Goal: Information Seeking & Learning: Understand process/instructions

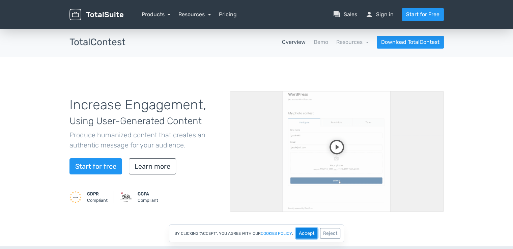
click at [305, 233] on button "Accept" at bounding box center [307, 233] width 22 height 10
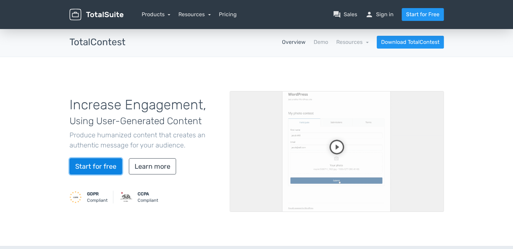
click at [102, 168] on link "Start for free" at bounding box center [96, 166] width 53 height 16
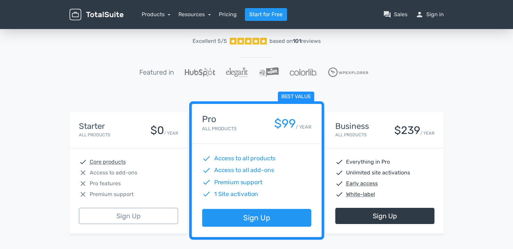
scroll to position [68, 0]
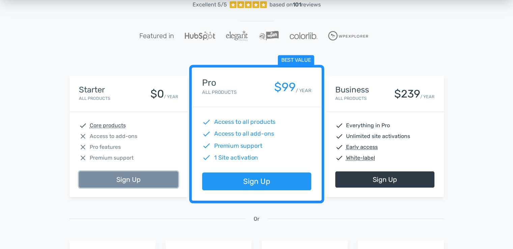
click at [134, 173] on link "Sign Up" at bounding box center [128, 179] width 99 height 16
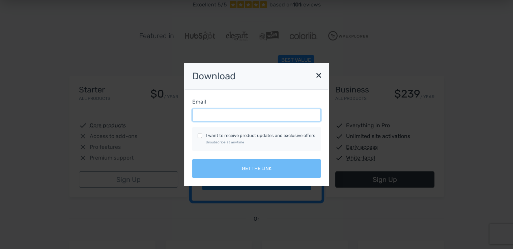
click at [204, 115] on input "Email" at bounding box center [256, 115] width 129 height 13
type input "frisch.andrea@lovasok.hu"
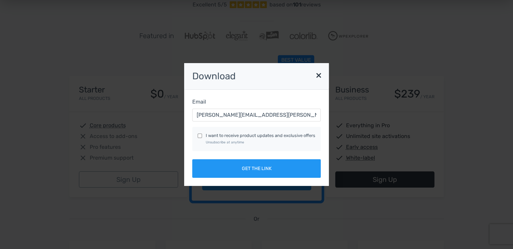
click at [204, 134] on div "I want to receive product updates and exclusive offers Unsubscribe at anytime" at bounding box center [257, 139] width 118 height 14
click at [200, 138] on div "I want to receive product updates and exclusive offers Unsubscribe at anytime" at bounding box center [257, 139] width 118 height 14
click at [203, 135] on div "I want to receive product updates and exclusive offers Unsubscribe at anytime" at bounding box center [257, 139] width 118 height 14
click at [202, 135] on input "I want to receive product updates and exclusive offers Unsubscribe at anytime" at bounding box center [200, 136] width 4 height 4
checkbox input "true"
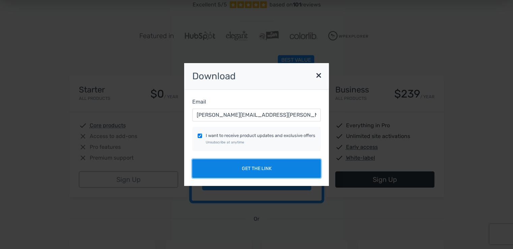
click at [223, 173] on button "Get the link" at bounding box center [256, 168] width 129 height 19
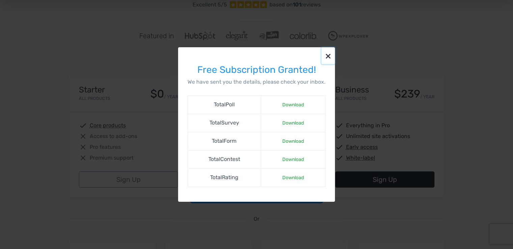
click at [325, 55] on button "×" at bounding box center [329, 55] width 14 height 17
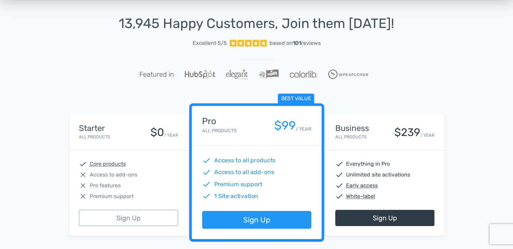
scroll to position [0, 0]
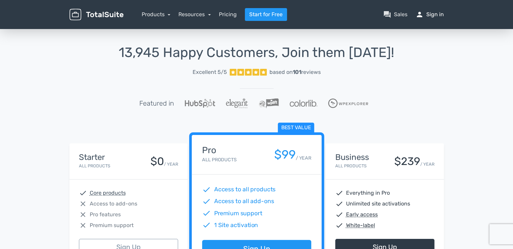
click at [423, 17] on span "person" at bounding box center [420, 14] width 8 height 8
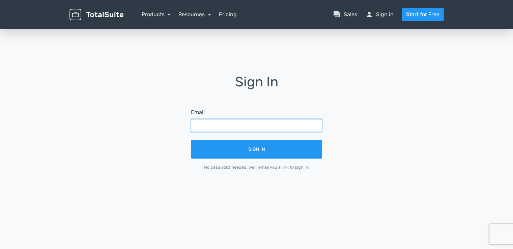
click at [227, 124] on input "text" at bounding box center [256, 125] width 131 height 13
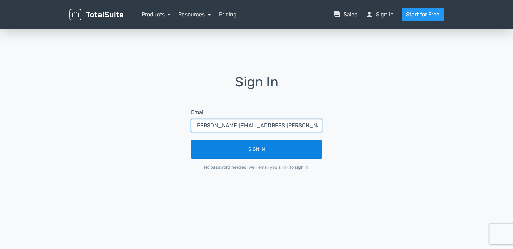
type input "frisch.andrea@lovasok.hu"
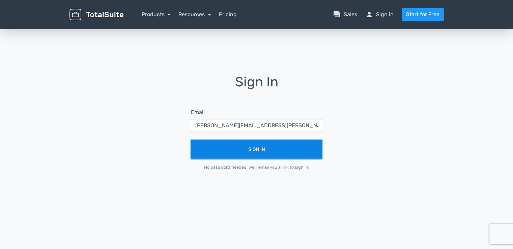
click at [242, 151] on button "Sign In" at bounding box center [256, 149] width 131 height 19
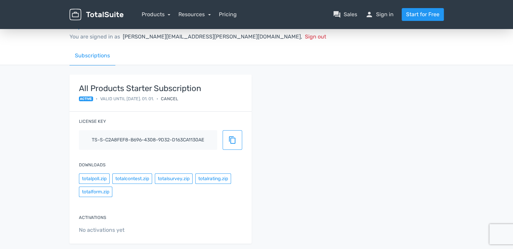
scroll to position [34, 0]
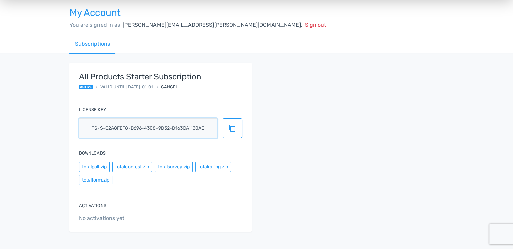
click at [153, 120] on input "ts-s-c2a8fef8-b696-4308-9d32-d163ca1130ae" at bounding box center [148, 128] width 138 height 20
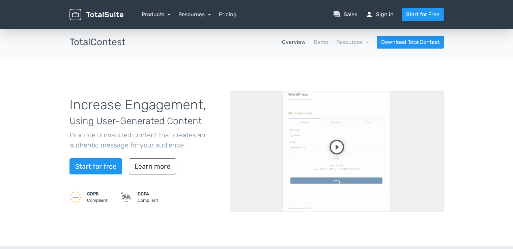
click at [382, 14] on link "person Sign in" at bounding box center [380, 14] width 28 height 8
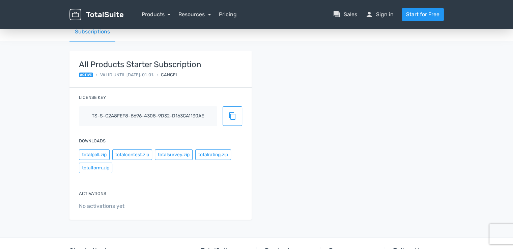
scroll to position [68, 0]
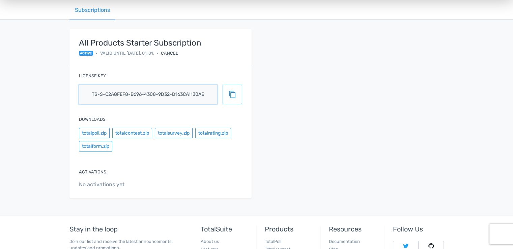
click at [119, 92] on input "ts-s-c2a8fef8-b696-4308-9d32-d163ca1130ae" at bounding box center [148, 95] width 138 height 20
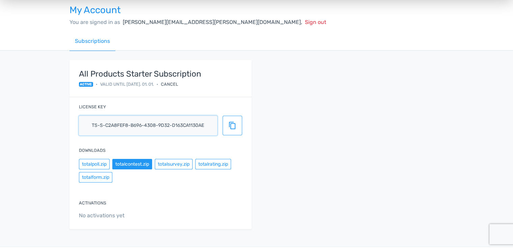
scroll to position [0, 0]
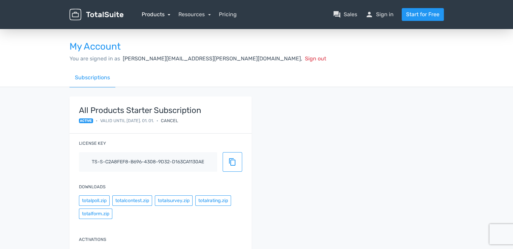
click at [160, 11] on link "Products" at bounding box center [156, 14] width 29 height 6
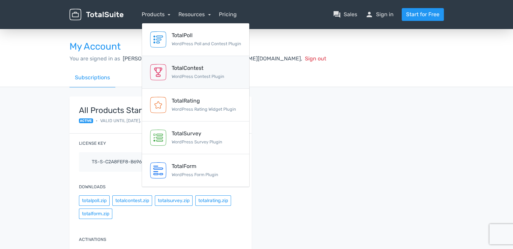
click at [196, 84] on link "TotalContest WordPress Contest Plugin" at bounding box center [195, 72] width 107 height 33
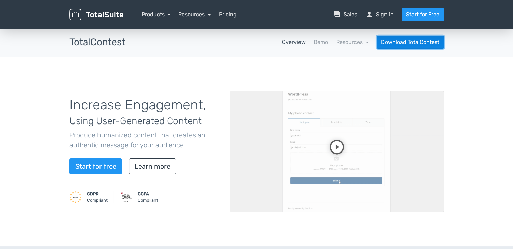
click at [436, 44] on link "Download TotalContest" at bounding box center [410, 42] width 67 height 13
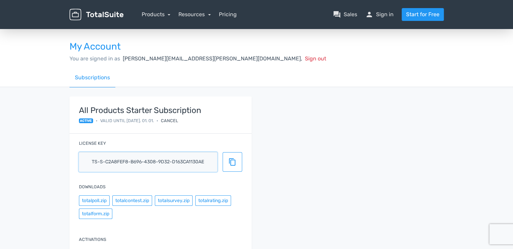
click at [142, 161] on input "ts-s-c2a8fef8-b696-4308-9d32-d163ca1130ae" at bounding box center [148, 162] width 138 height 20
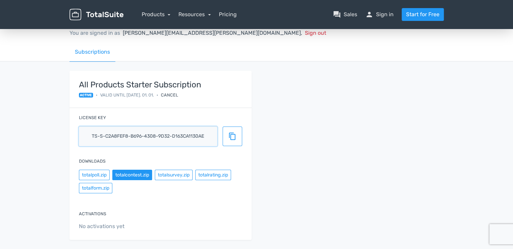
scroll to position [68, 0]
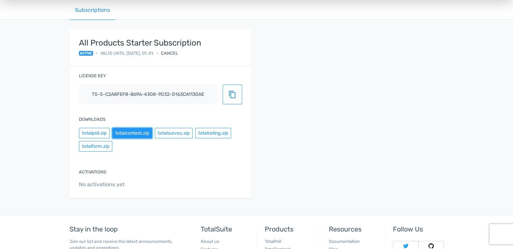
click at [132, 133] on button "totalcontest.zip" at bounding box center [132, 133] width 40 height 10
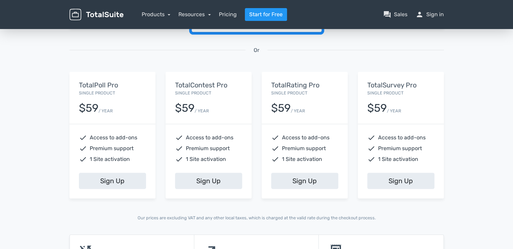
scroll to position [68, 0]
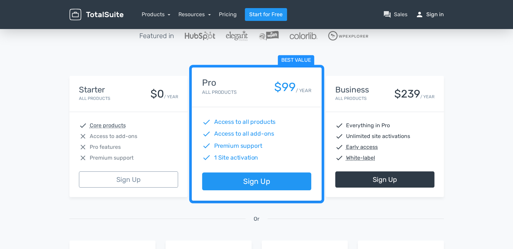
click at [435, 16] on link "person Sign in" at bounding box center [430, 14] width 28 height 8
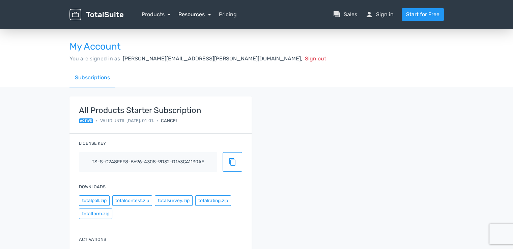
click at [208, 14] on link "Resources" at bounding box center [195, 14] width 32 height 6
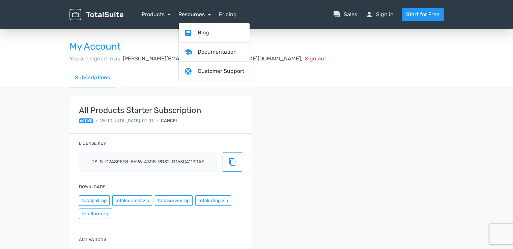
click at [208, 14] on link "Resources" at bounding box center [195, 14] width 32 height 6
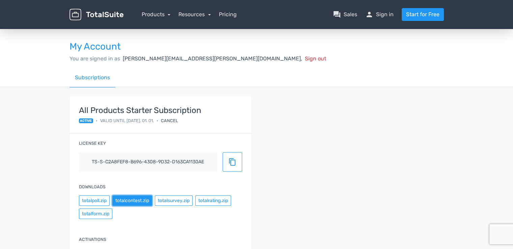
click at [135, 196] on button "totalcontest.zip" at bounding box center [132, 200] width 40 height 10
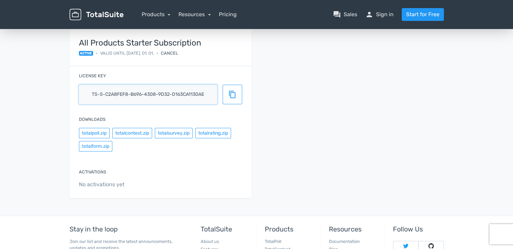
click at [160, 100] on input "ts-s-c2a8fef8-b696-4308-9d32-d163ca1130ae" at bounding box center [148, 95] width 138 height 20
click at [90, 54] on span "active" at bounding box center [86, 53] width 15 height 5
click at [112, 94] on input "ts-s-c2a8fef8-b696-4308-9d32-d163ca1130ae" at bounding box center [148, 95] width 138 height 20
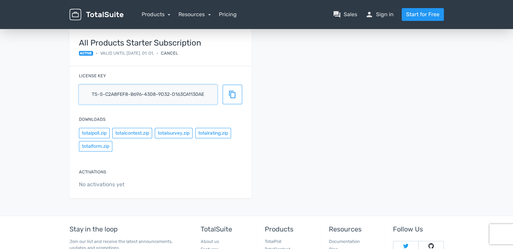
click at [112, 94] on input "ts-s-c2a8fef8-b696-4308-9d32-d163ca1130ae" at bounding box center [148, 95] width 138 height 20
click at [100, 184] on span "No activations yet" at bounding box center [160, 185] width 163 height 8
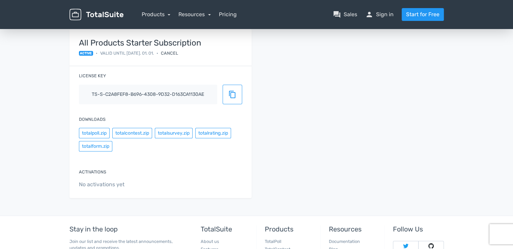
click at [94, 172] on label "Activations" at bounding box center [92, 172] width 27 height 6
click at [94, 184] on span "No activations yet" at bounding box center [160, 185] width 163 height 8
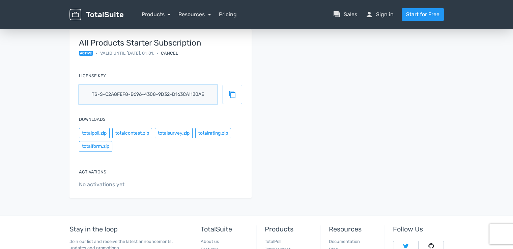
click at [152, 87] on input "ts-s-c2a8fef8-b696-4308-9d32-d163ca1130ae" at bounding box center [148, 95] width 138 height 20
click at [97, 73] on label "License key" at bounding box center [92, 76] width 27 height 6
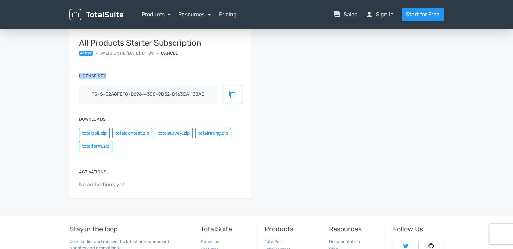
click at [97, 73] on label "License key" at bounding box center [92, 76] width 27 height 6
click at [99, 91] on input "ts-s-c2a8fef8-b696-4308-9d32-d163ca1130ae" at bounding box center [148, 95] width 138 height 20
click at [99, 92] on input "ts-s-c2a8fef8-b696-4308-9d32-d163ca1130ae" at bounding box center [148, 95] width 138 height 20
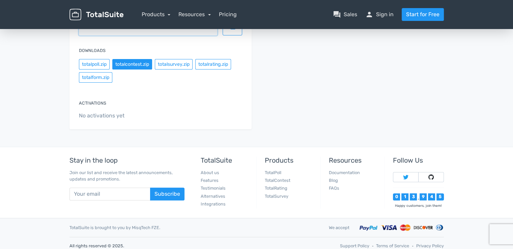
scroll to position [142, 0]
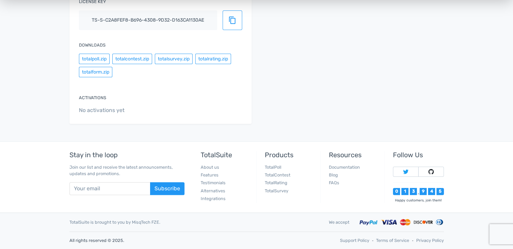
click at [90, 102] on div "Activations No activations yet" at bounding box center [161, 104] width 182 height 38
click at [90, 100] on label "Activations" at bounding box center [92, 98] width 27 height 6
click at [92, 107] on span "No activations yet" at bounding box center [160, 110] width 163 height 8
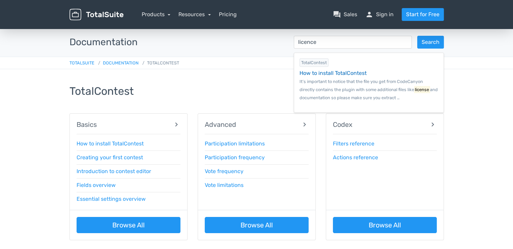
click at [324, 73] on div "How to install TotalContest" at bounding box center [369, 73] width 139 height 8
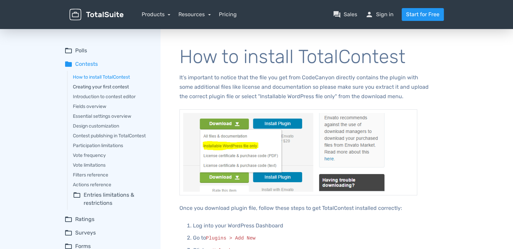
click at [111, 87] on link "Creating your first contest" at bounding box center [112, 86] width 78 height 7
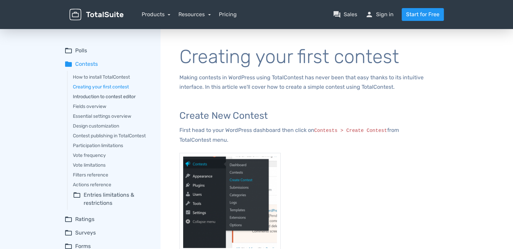
click at [131, 96] on link "Introduction to contest editor" at bounding box center [112, 96] width 78 height 7
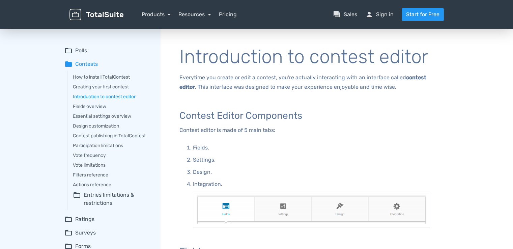
click at [93, 102] on div "How to install TotalContest Creating your first contest Introduction to contest…" at bounding box center [109, 140] width 84 height 139
click at [87, 106] on link "Fields overview" at bounding box center [112, 106] width 78 height 7
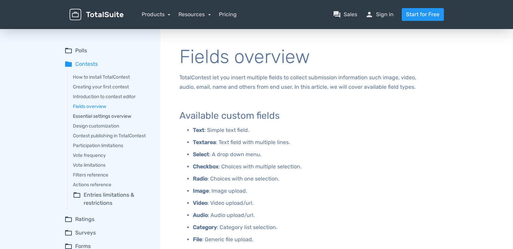
click at [84, 115] on link "Essential settings overview" at bounding box center [112, 116] width 78 height 7
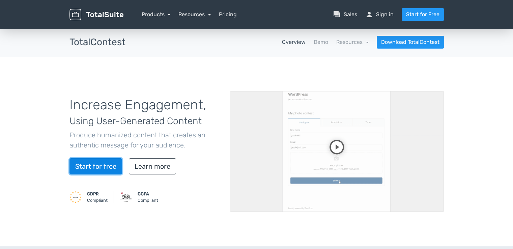
click at [102, 160] on link "Start for free" at bounding box center [96, 166] width 53 height 16
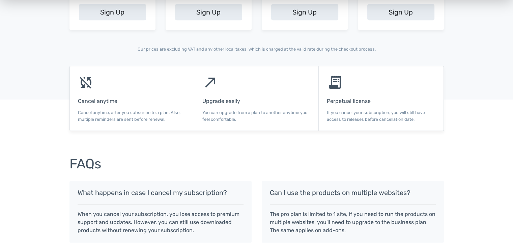
scroll to position [439, 0]
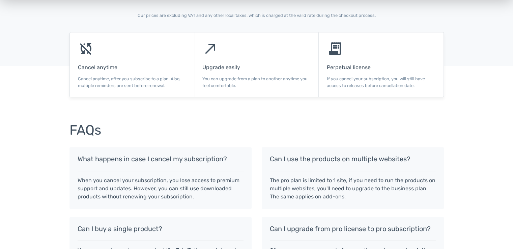
click at [338, 50] on span "receipt_long" at bounding box center [335, 49] width 16 height 16
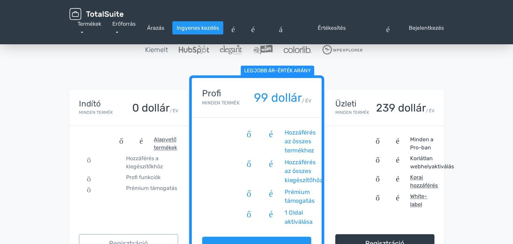
scroll to position [0, 0]
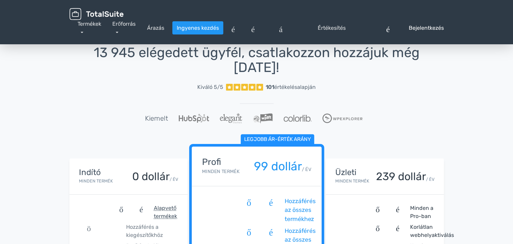
click at [419, 25] on font "Bejelentkezés" at bounding box center [426, 28] width 35 height 6
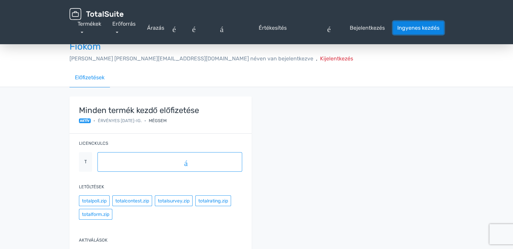
click at [400, 30] on font "Ingyenes kezdés" at bounding box center [419, 28] width 42 height 6
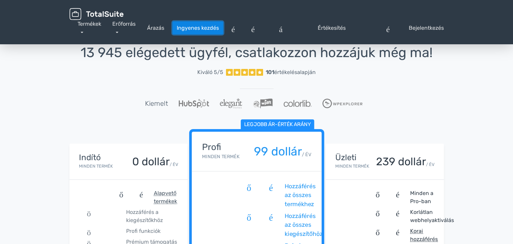
click at [196, 24] on font "Ingyenes kezdés" at bounding box center [198, 28] width 42 height 8
drag, startPoint x: 479, startPoint y: 30, endPoint x: 467, endPoint y: 8, distance: 24.9
click at [479, 28] on header "menü Termékek TotalPoll WordPress Szavazás és Verseny Bővítmény TotalSurvey" at bounding box center [256, 22] width 513 height 44
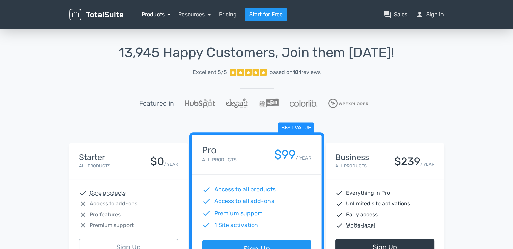
click at [143, 15] on link "Products" at bounding box center [156, 14] width 29 height 6
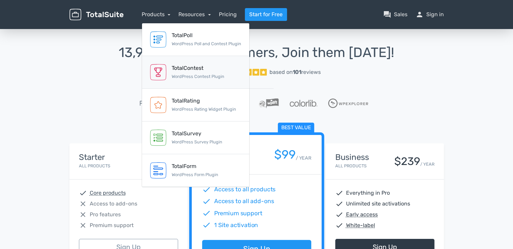
click at [172, 72] on div "TotalContest" at bounding box center [198, 68] width 53 height 8
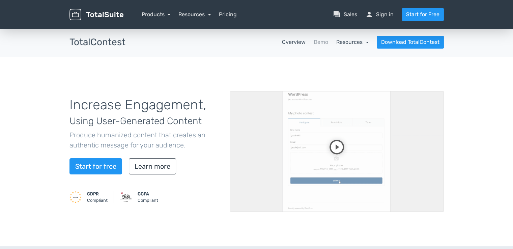
click at [352, 44] on link "Resources" at bounding box center [353, 42] width 32 height 6
click at [344, 55] on link "school Documentation" at bounding box center [337, 60] width 63 height 19
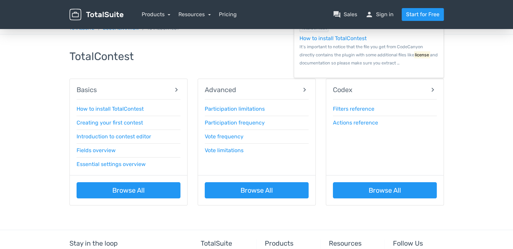
scroll to position [122, 0]
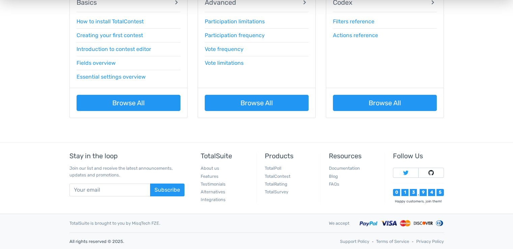
click at [123, 200] on div "Stay in the loop Join our list and receive the latest announcements, updates an…" at bounding box center [128, 178] width 128 height 52
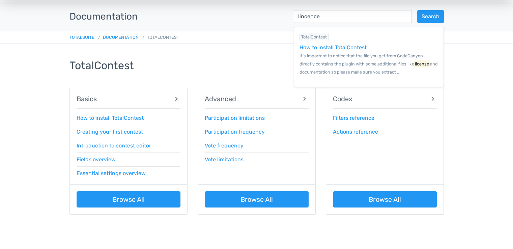
scroll to position [0, 0]
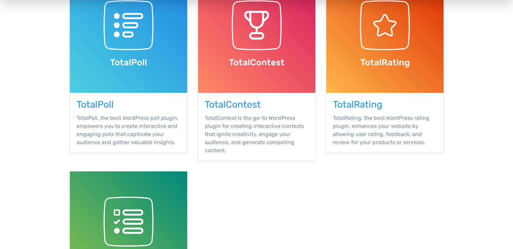
scroll to position [135, 0]
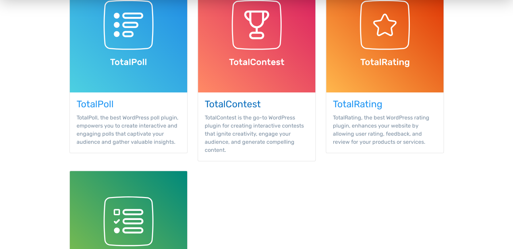
click at [220, 104] on h3 "TotalContest" at bounding box center [257, 104] width 104 height 10
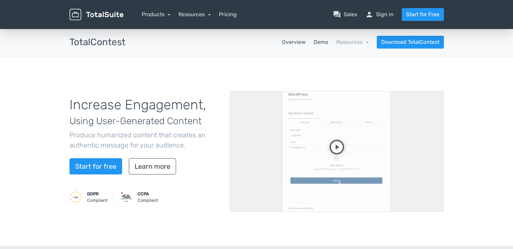
click at [324, 39] on link "Demo" at bounding box center [321, 42] width 15 height 8
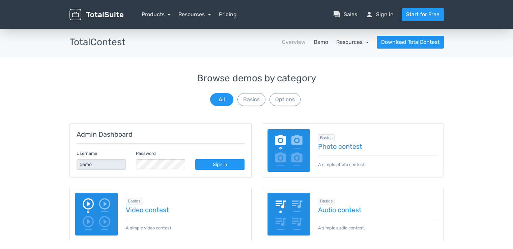
click at [348, 41] on link "Resources" at bounding box center [353, 42] width 32 height 6
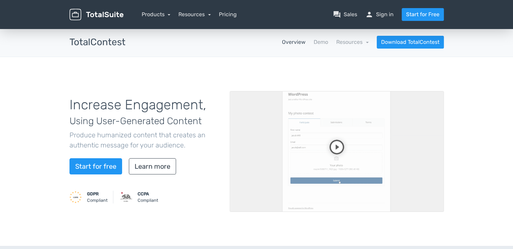
click at [308, 164] on video at bounding box center [337, 151] width 214 height 121
click at [324, 184] on video at bounding box center [337, 151] width 214 height 121
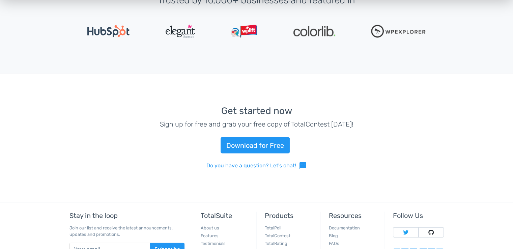
scroll to position [1439, 0]
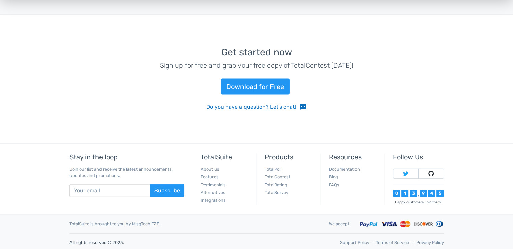
click at [250, 103] on link "Do you have a question? Let's chat! sms" at bounding box center [257, 107] width 101 height 8
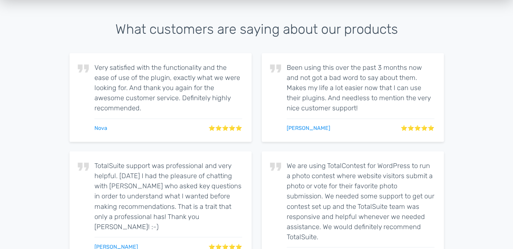
scroll to position [1439, 0]
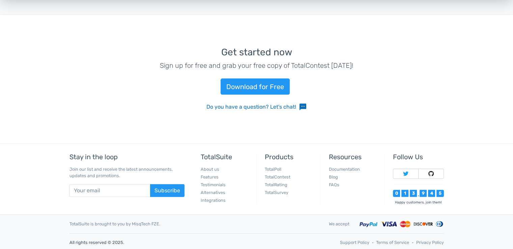
click at [259, 107] on link "Do you have a question? Let's chat! sms" at bounding box center [257, 107] width 101 height 8
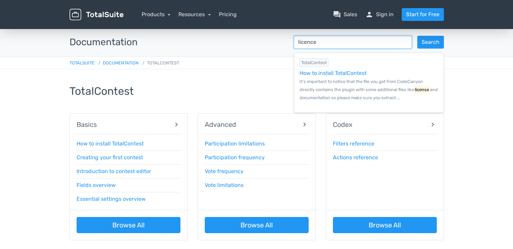
click at [333, 45] on input "licence" at bounding box center [353, 42] width 118 height 13
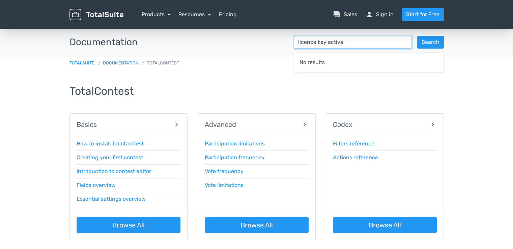
click at [418, 36] on button "Search" at bounding box center [431, 42] width 27 height 13
click at [333, 45] on input "licence key active" at bounding box center [353, 42] width 118 height 13
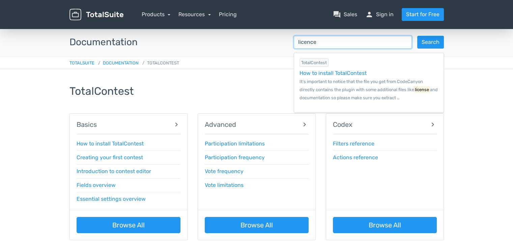
type input "licence"
click at [418, 36] on button "Search" at bounding box center [431, 42] width 27 height 13
click at [425, 45] on button "Search" at bounding box center [431, 42] width 27 height 13
click at [442, 41] on button "Search" at bounding box center [431, 42] width 27 height 13
click at [423, 40] on button "Search" at bounding box center [431, 42] width 27 height 13
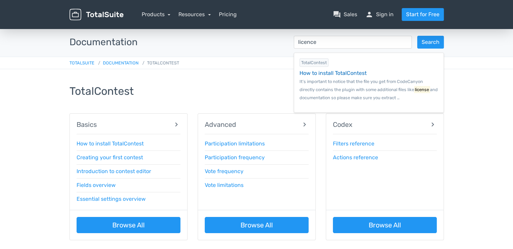
click at [359, 77] on div "How to install TotalContest" at bounding box center [369, 73] width 139 height 8
click at [348, 73] on div "How to install TotalContest" at bounding box center [369, 73] width 139 height 8
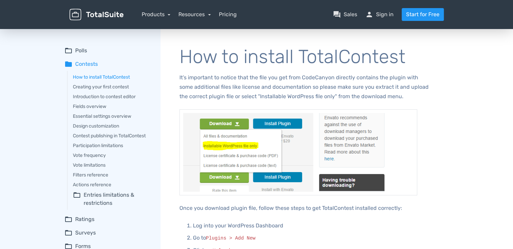
scroll to position [181, 0]
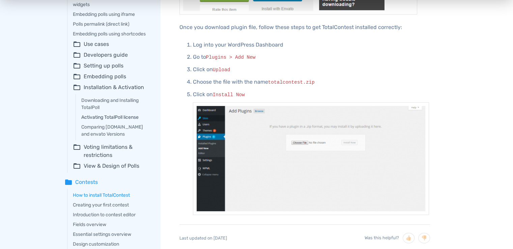
click at [128, 121] on link "Activating TotalPoll license" at bounding box center [116, 117] width 70 height 7
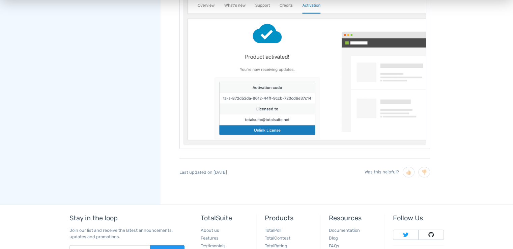
scroll to position [1644, 0]
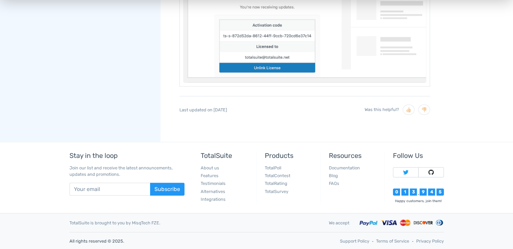
click at [418, 111] on div "Was this helpful? 👍🏻 👎🏻" at bounding box center [397, 110] width 65 height 10
click at [419, 111] on button "👎🏻" at bounding box center [425, 110] width 12 height 10
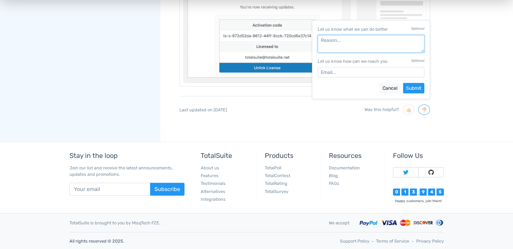
click at [360, 40] on textarea "Let us know what we can do better Optional" at bounding box center [371, 44] width 107 height 18
type textarea "D"
type textarea "t"
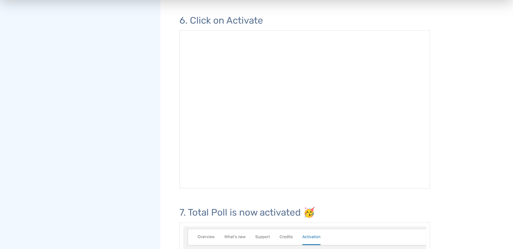
scroll to position [1620, 0]
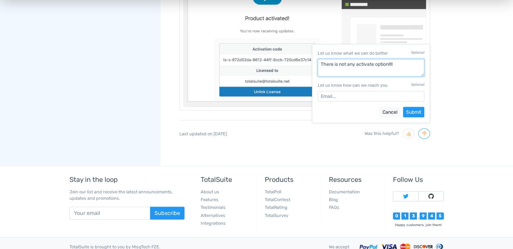
type textarea "There is not any activate option!!!!"
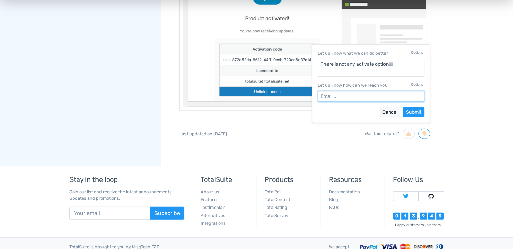
click at [322, 91] on input "Let us know how can we reach you Optional" at bounding box center [371, 96] width 107 height 10
click at [370, 88] on label "Let us know how can we reach you Optional" at bounding box center [371, 85] width 107 height 6
click at [370, 91] on input "Let us know how can we reach you Optional" at bounding box center [371, 96] width 107 height 10
click at [404, 112] on button "Submit" at bounding box center [413, 112] width 21 height 10
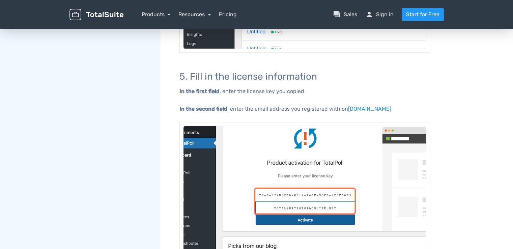
scroll to position [1067, 0]
click at [254, 136] on img at bounding box center [305, 201] width 251 height 158
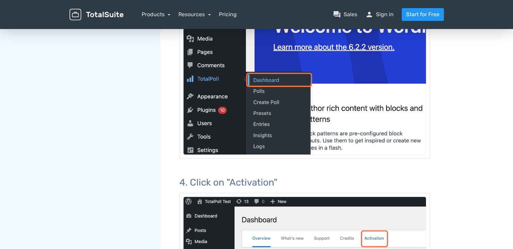
scroll to position [729, 0]
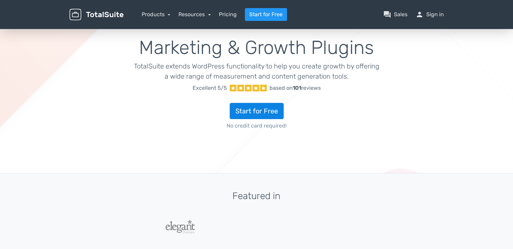
scroll to position [68, 0]
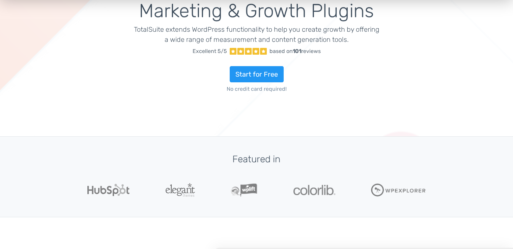
click at [258, 84] on div "Start for Free No credit card required!" at bounding box center [257, 75] width 246 height 35
click at [260, 75] on link "Start for Free" at bounding box center [257, 74] width 54 height 16
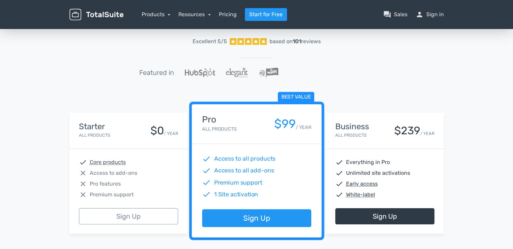
scroll to position [68, 0]
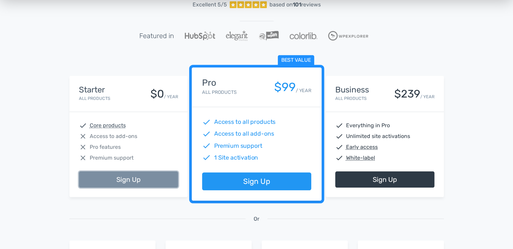
click at [151, 177] on link "Sign Up" at bounding box center [128, 179] width 99 height 16
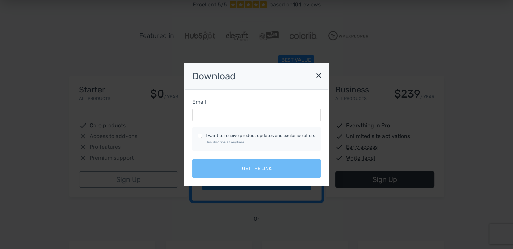
click at [204, 126] on div "Email I want to receive product updates and exclusive offers Unsubscribe at any…" at bounding box center [256, 138] width 145 height 96
click at [309, 79] on h3 "Download ×" at bounding box center [256, 76] width 145 height 27
click at [312, 76] on button "×" at bounding box center [319, 74] width 14 height 17
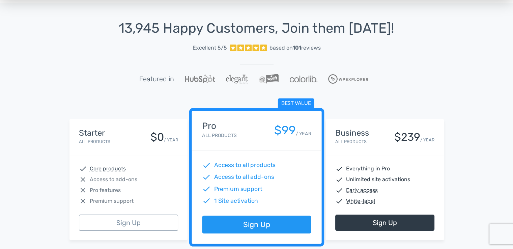
scroll to position [0, 0]
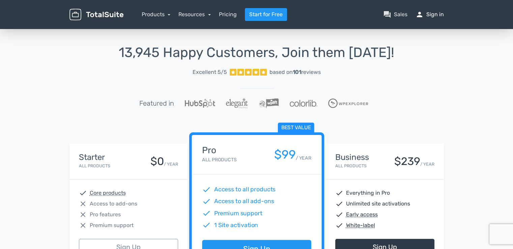
click at [430, 11] on link "person Sign in" at bounding box center [430, 14] width 28 height 8
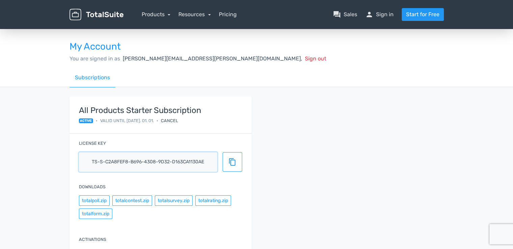
click at [194, 160] on input "ts-s-c2a8fef8-b696-4308-9d32-d163ca1130ae" at bounding box center [148, 162] width 138 height 20
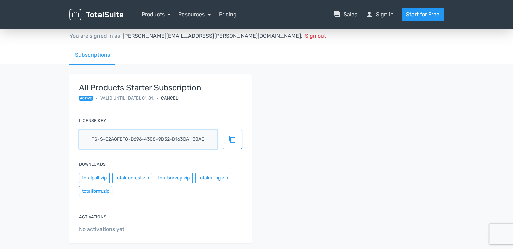
scroll to position [34, 0]
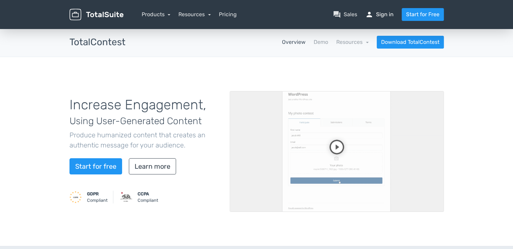
click at [380, 14] on link "person Sign in" at bounding box center [380, 14] width 28 height 8
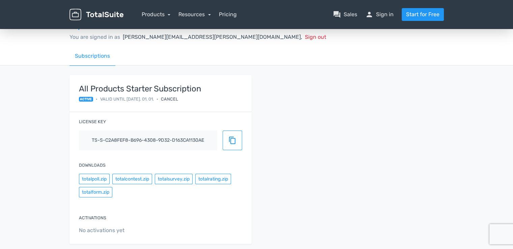
scroll to position [34, 0]
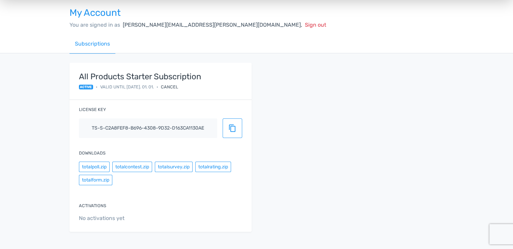
click at [115, 214] on span "No activations yet" at bounding box center [160, 218] width 163 height 8
click at [105, 207] on label "Activations" at bounding box center [92, 206] width 27 height 6
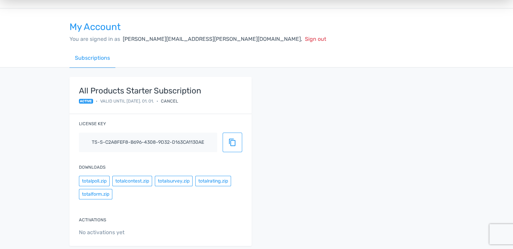
scroll to position [0, 0]
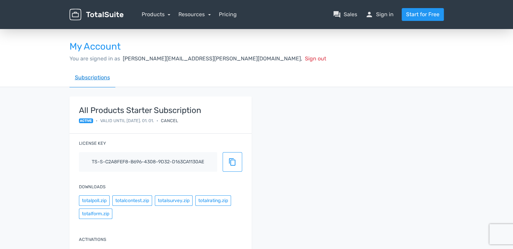
click at [104, 80] on link "Subscriptions" at bounding box center [93, 77] width 46 height 19
click at [133, 164] on input "ts-s-c2a8fef8-b696-4308-9d32-d163ca1130ae" at bounding box center [148, 162] width 138 height 20
